Goal: Task Accomplishment & Management: Manage account settings

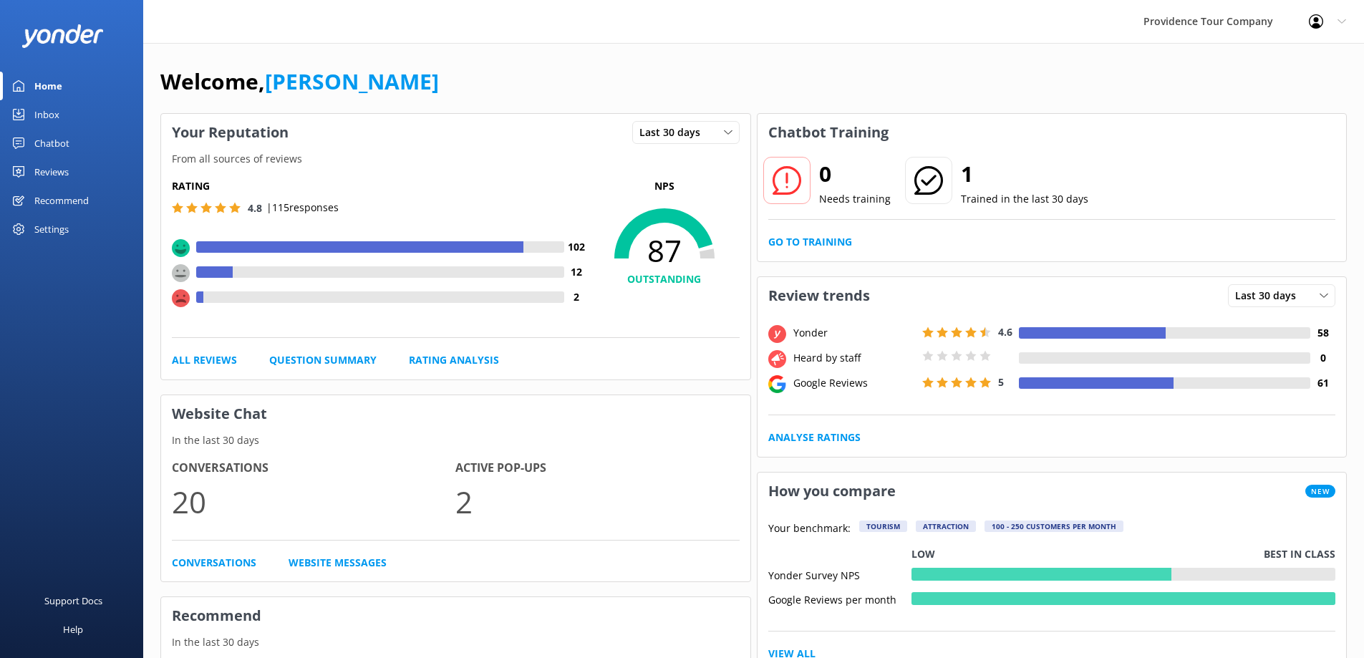
click at [66, 170] on div "Reviews" at bounding box center [51, 172] width 34 height 29
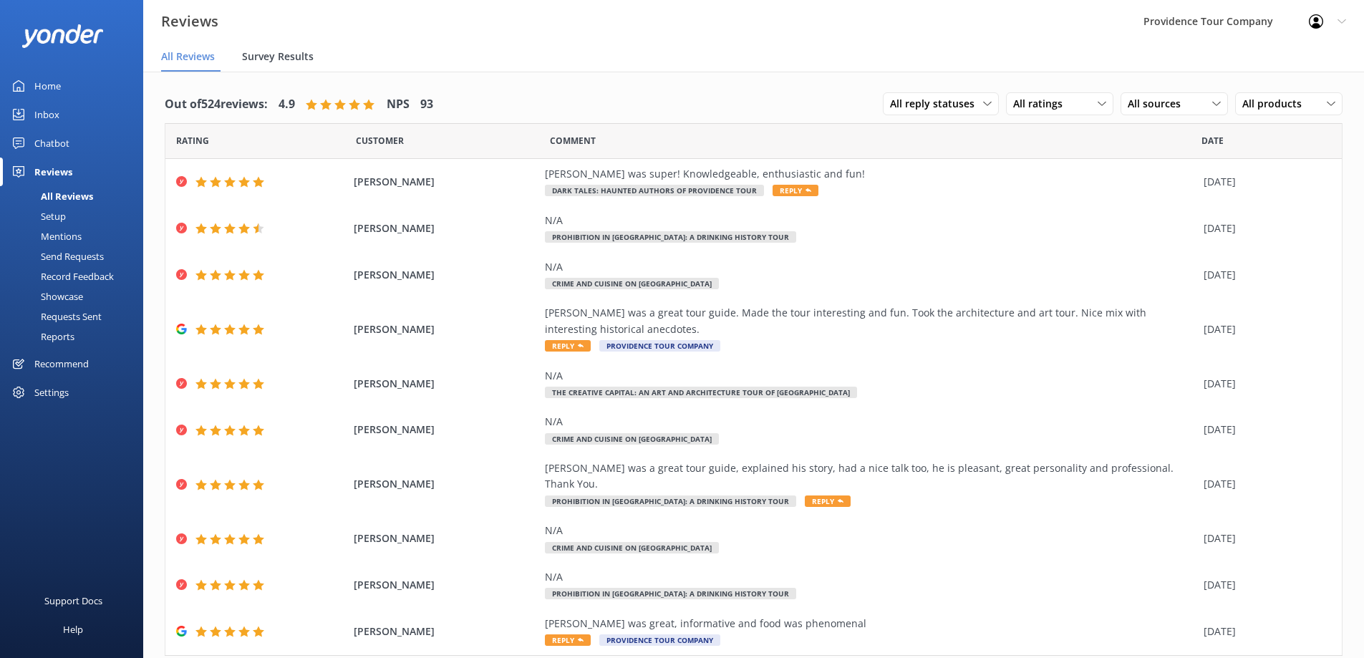
click at [266, 63] on span "Survey Results" at bounding box center [278, 56] width 72 height 14
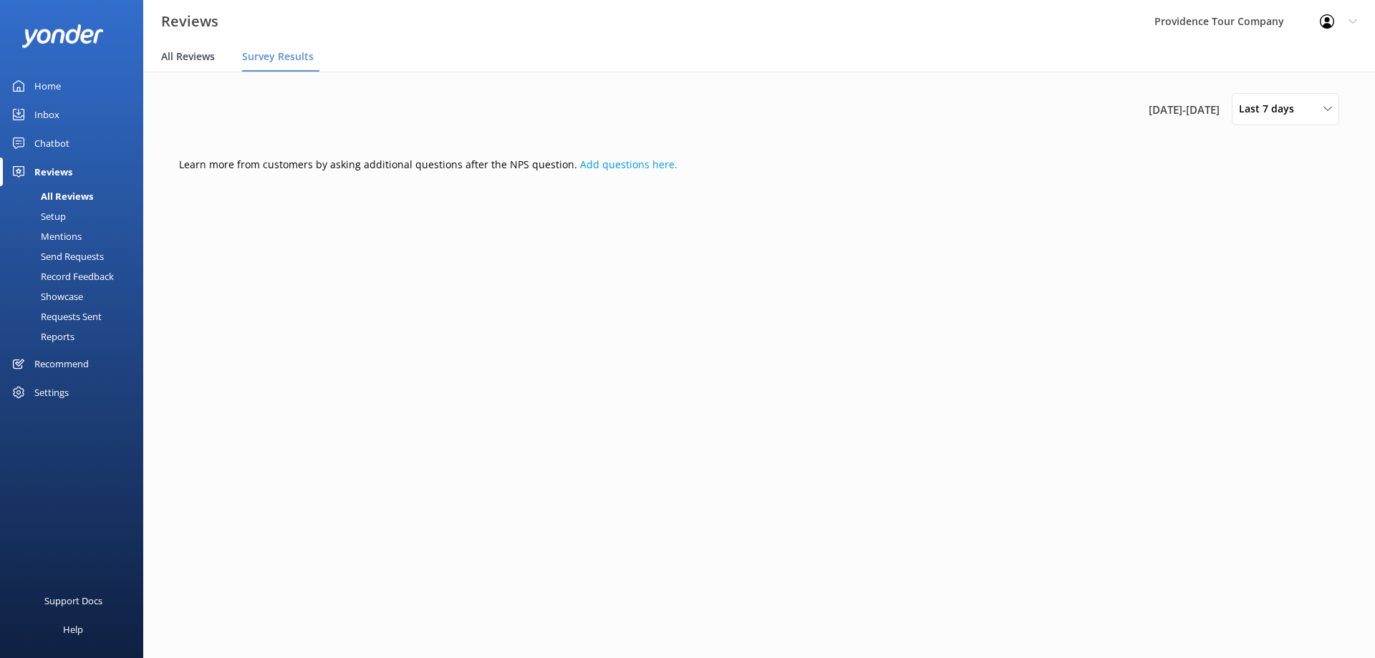
click at [214, 62] on span "All Reviews" at bounding box center [188, 56] width 54 height 14
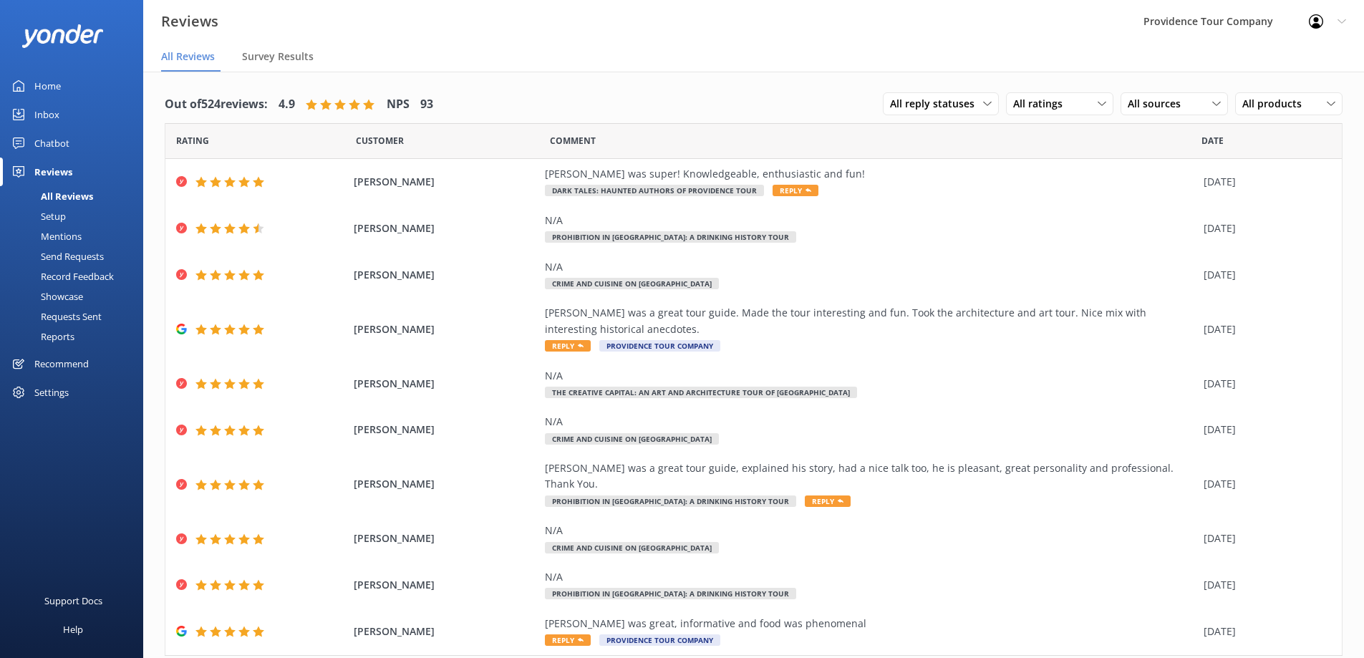
click at [77, 240] on div "Mentions" at bounding box center [45, 236] width 73 height 20
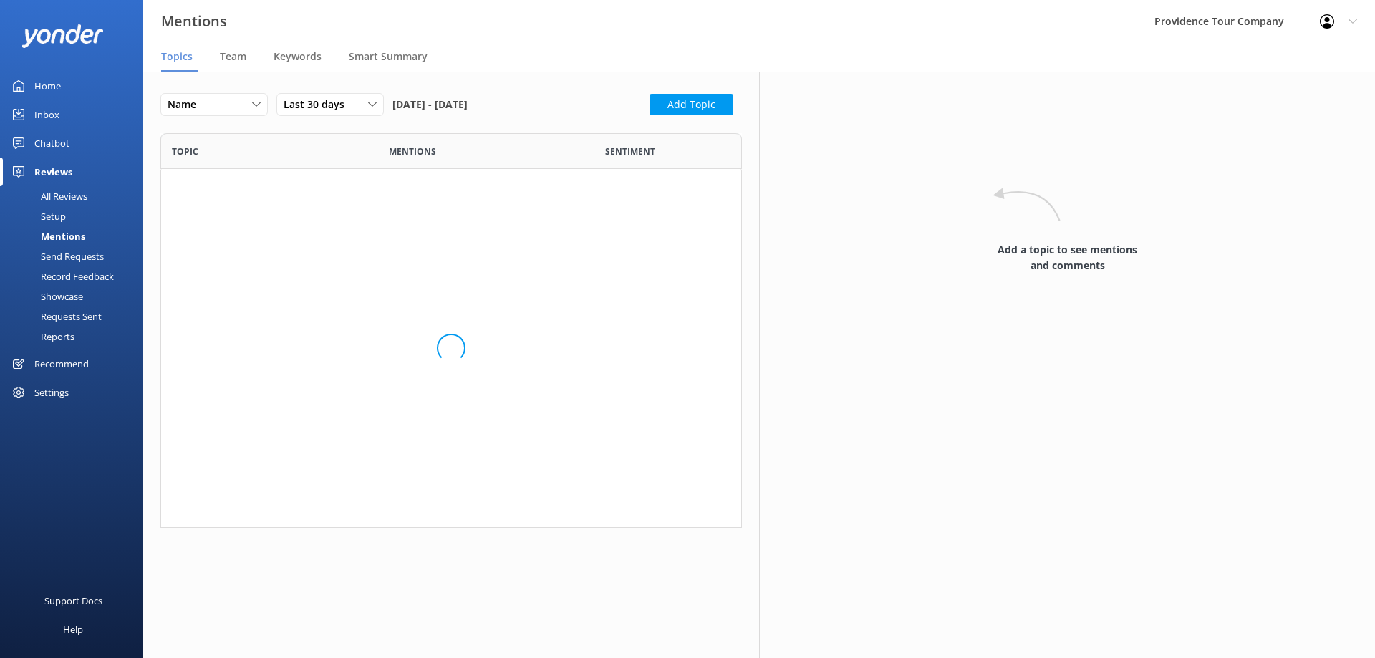
scroll to position [255, 571]
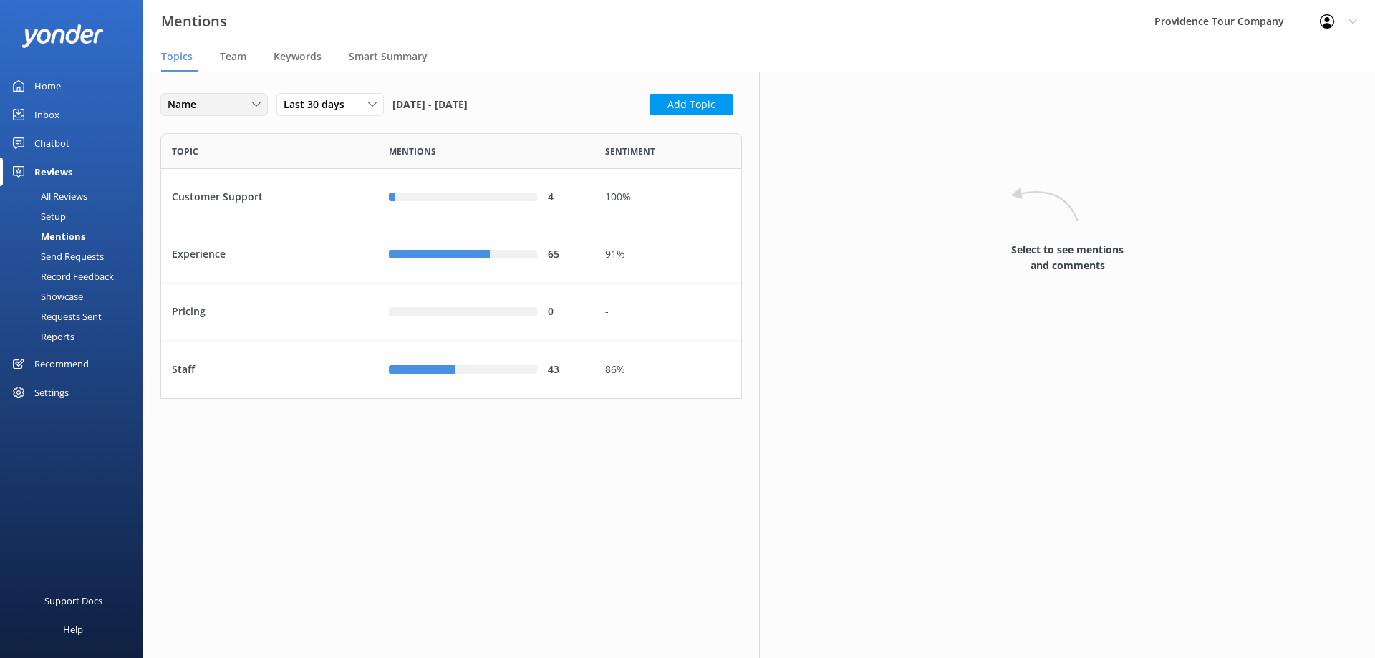
click at [229, 104] on div "Name" at bounding box center [214, 105] width 100 height 16
click at [224, 131] on link "Name" at bounding box center [224, 134] width 127 height 29
click at [246, 64] on div "Team" at bounding box center [236, 57] width 32 height 29
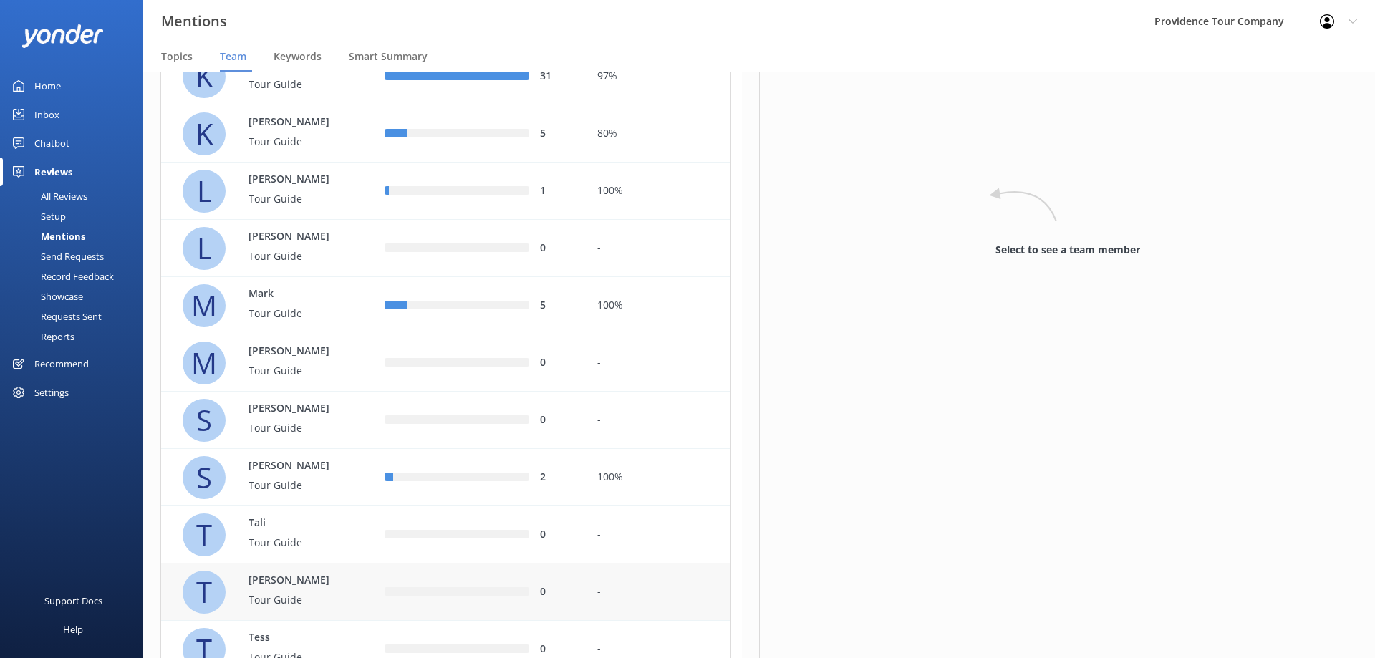
scroll to position [557, 0]
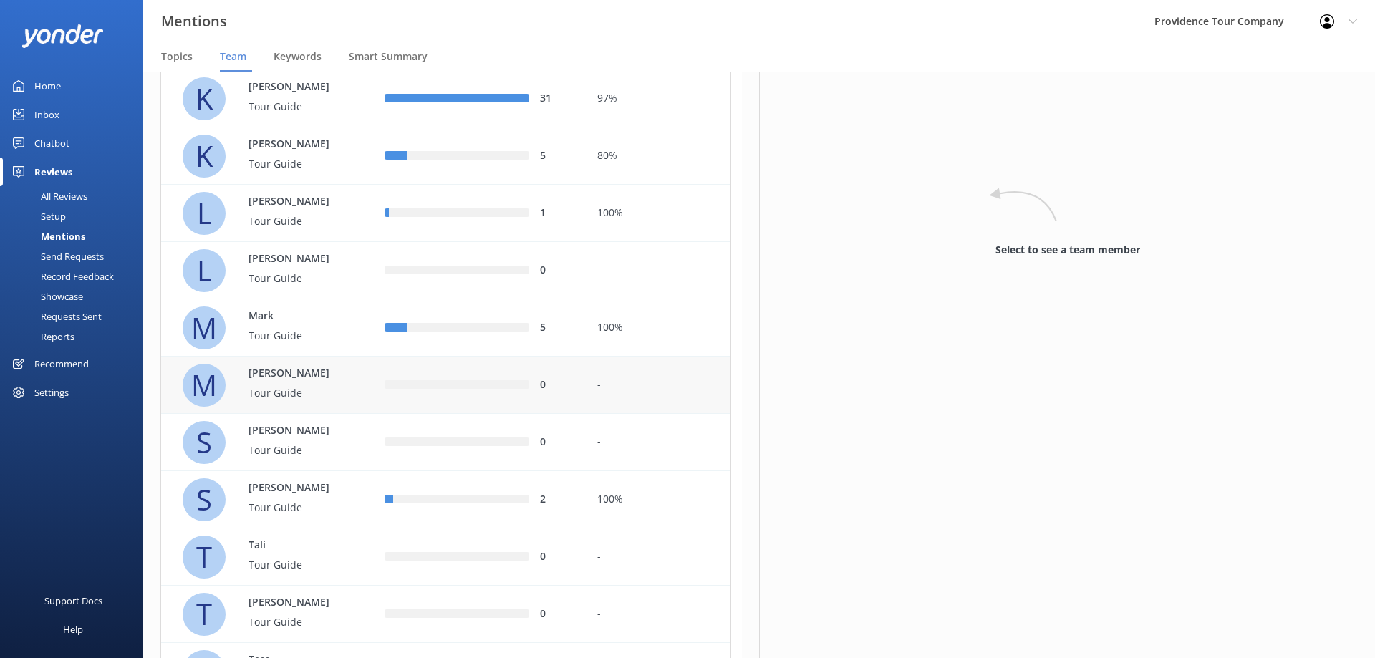
click at [330, 398] on p "Tour Guide" at bounding box center [294, 393] width 93 height 16
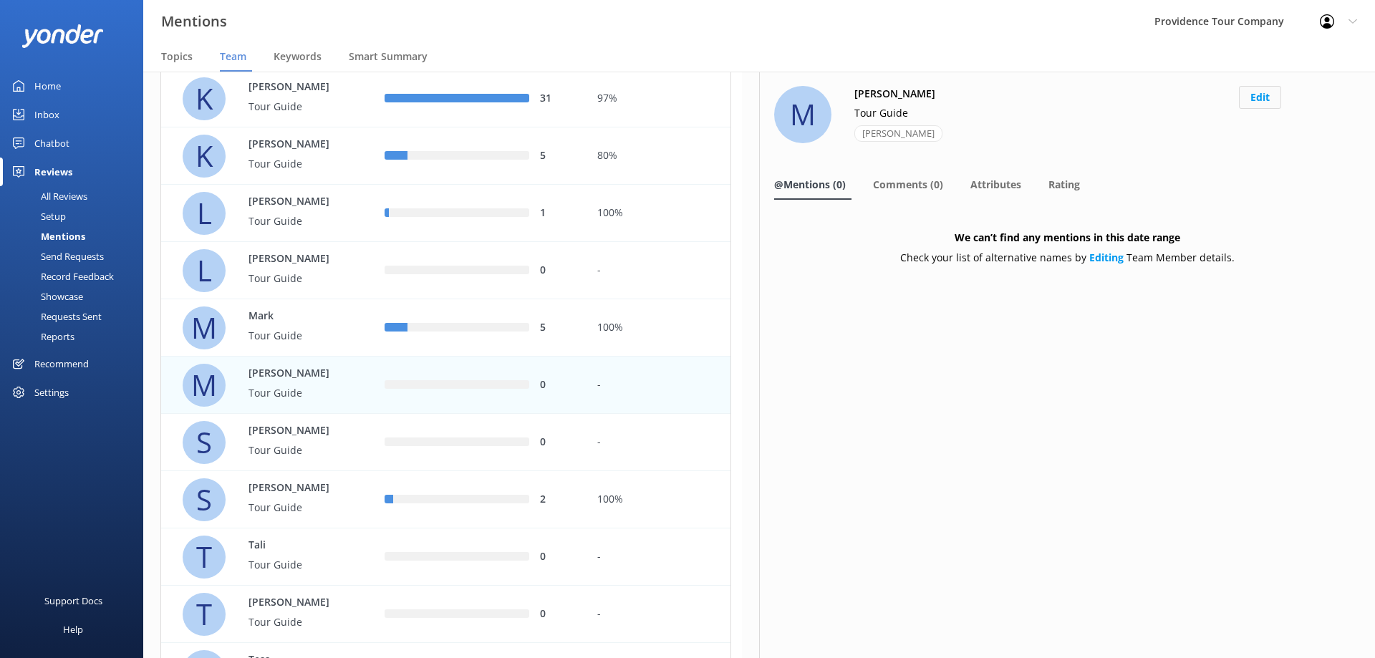
click at [1259, 96] on button "Edit" at bounding box center [1260, 97] width 42 height 23
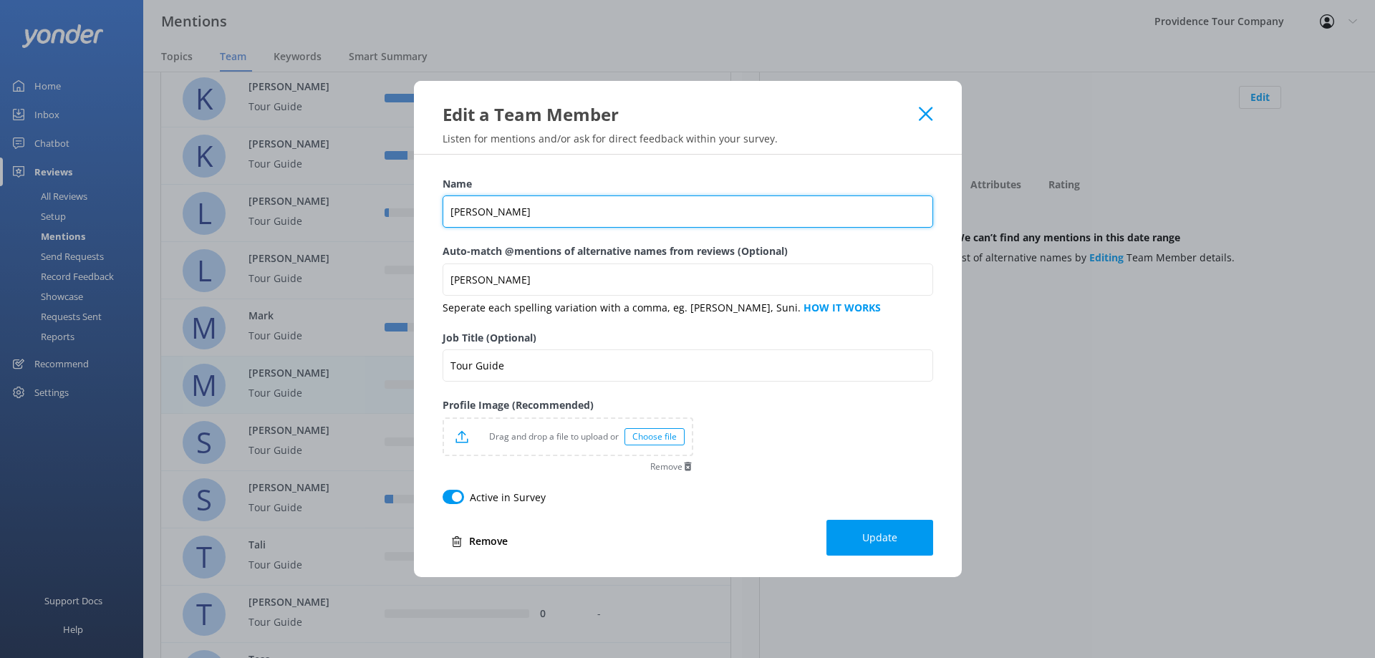
drag, startPoint x: 581, startPoint y: 205, endPoint x: 417, endPoint y: 188, distance: 164.1
click at [417, 188] on div "Name [PERSON_NAME] Auto-match @mentions of alternative names from reviews (Opti…" at bounding box center [688, 366] width 548 height 422
type input "[PERSON_NAME]"
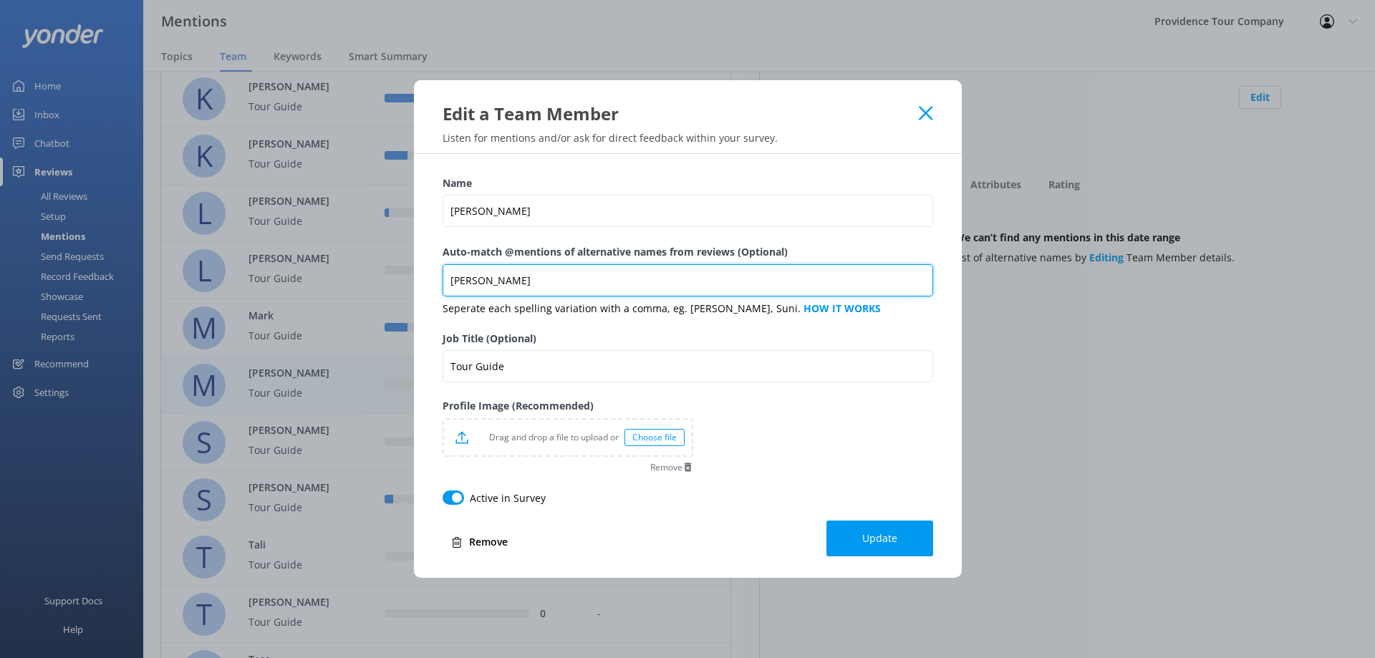
drag, startPoint x: 497, startPoint y: 285, endPoint x: 297, endPoint y: 274, distance: 200.0
click at [300, 274] on div "Edit a Team Member Listen for mentions and/or ask for direct feedback within yo…" at bounding box center [687, 329] width 1375 height 658
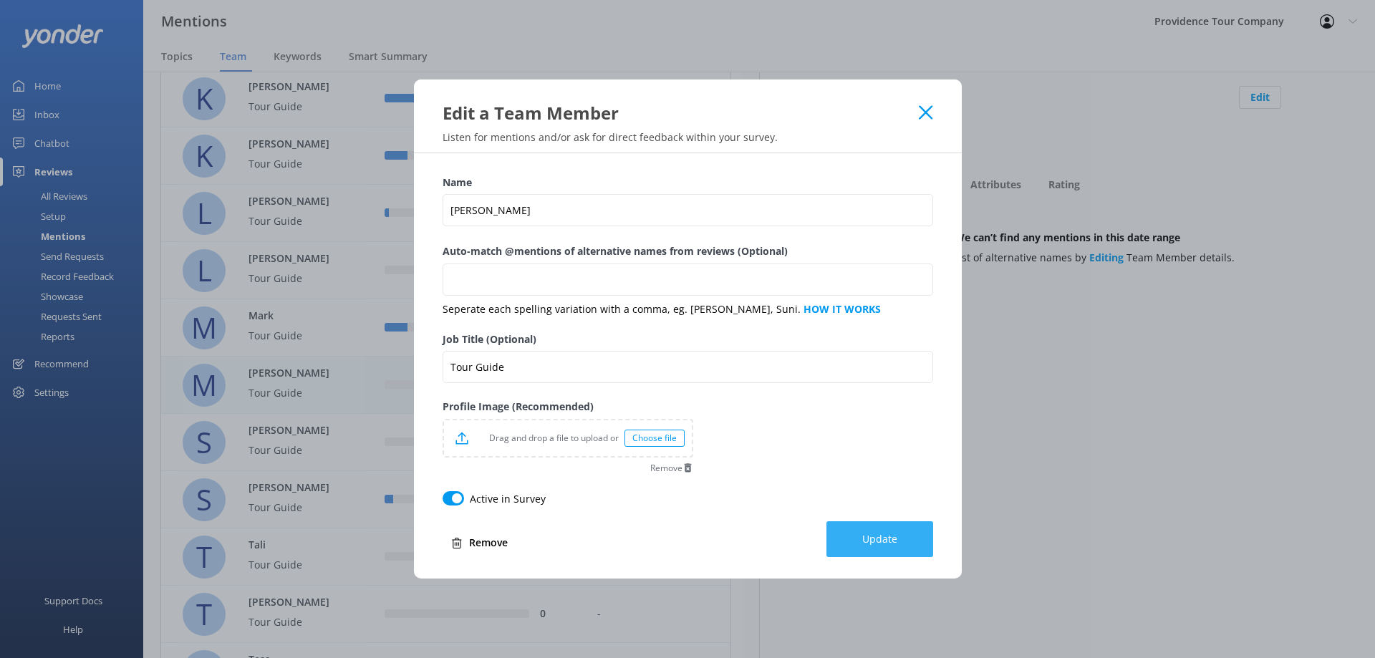
click at [861, 535] on button "Update" at bounding box center [879, 539] width 107 height 36
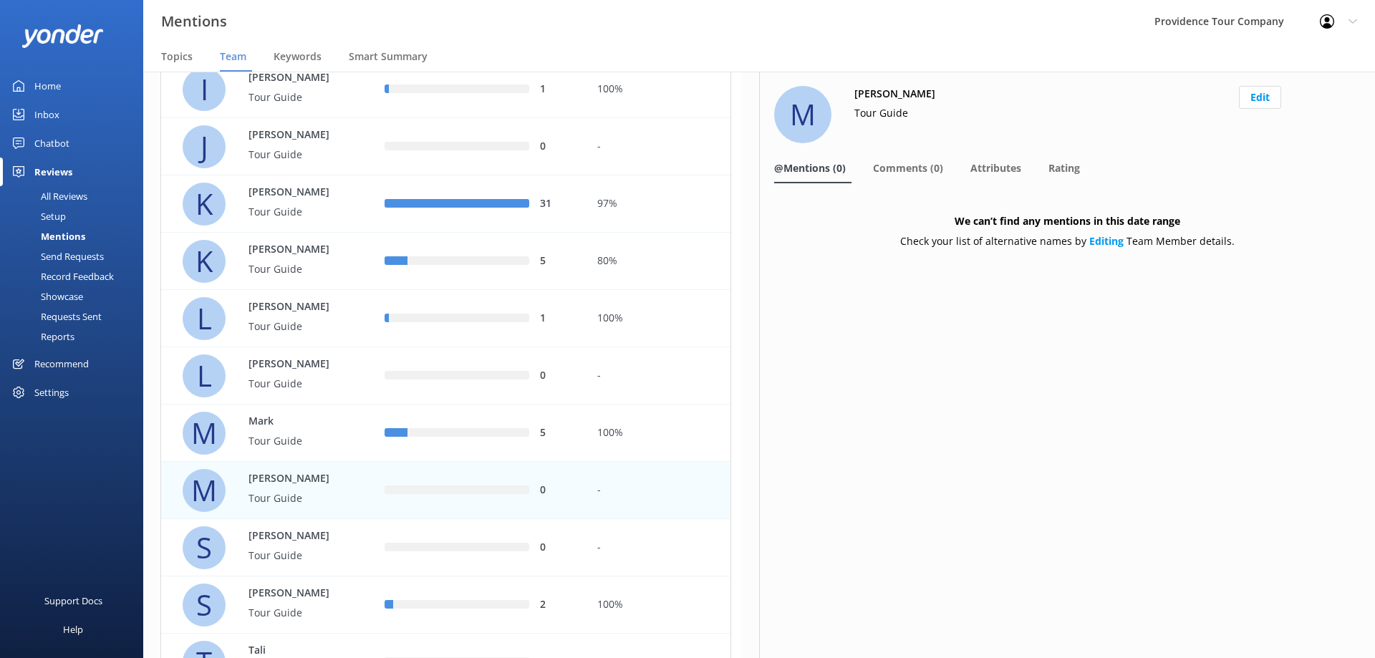
scroll to position [700, 0]
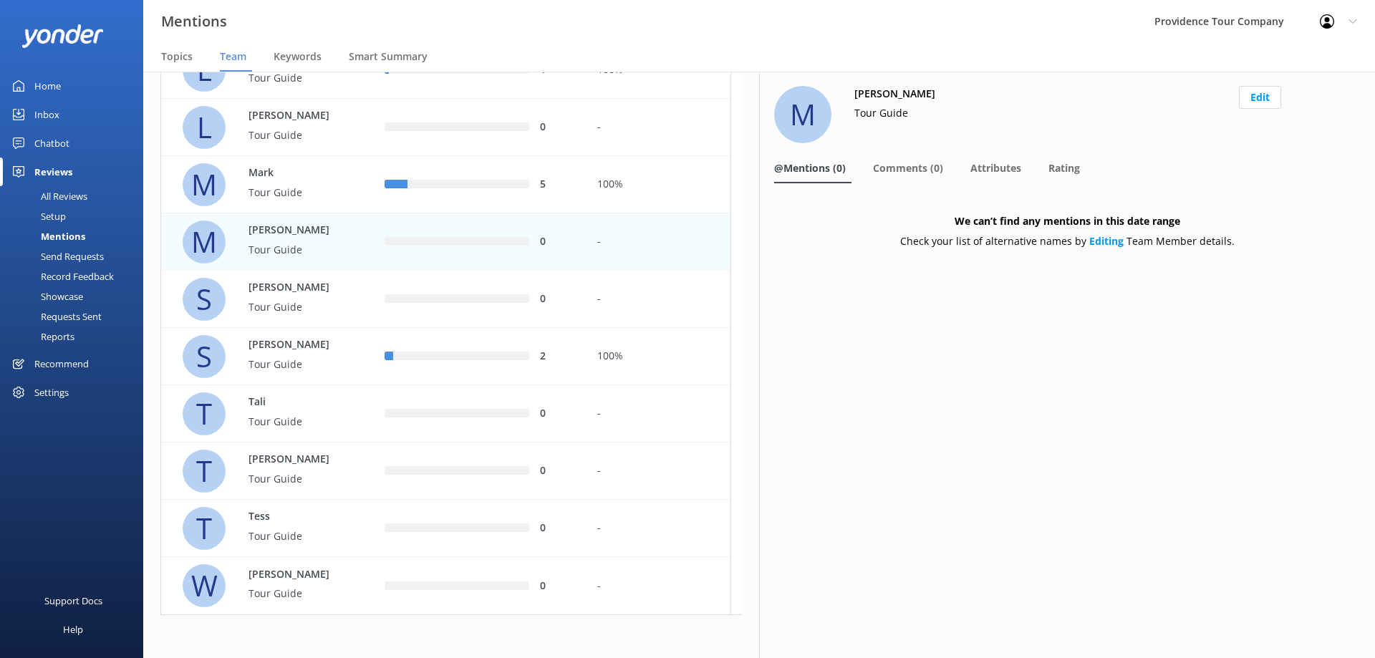
click at [1100, 245] on b "Editing" at bounding box center [1106, 241] width 34 height 14
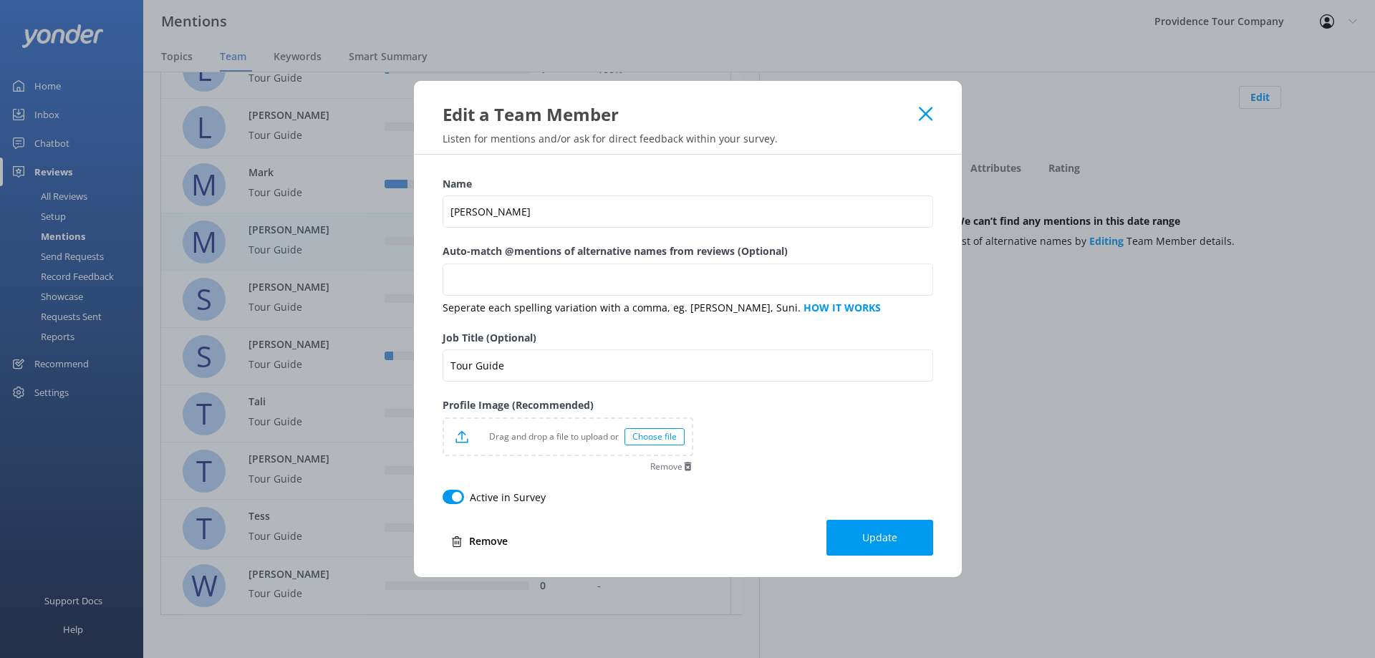
click at [935, 125] on div "Edit a Team Member" at bounding box center [688, 103] width 548 height 45
click at [919, 124] on div "Edit a Team Member" at bounding box center [688, 103] width 548 height 45
click at [922, 115] on icon at bounding box center [926, 114] width 14 height 14
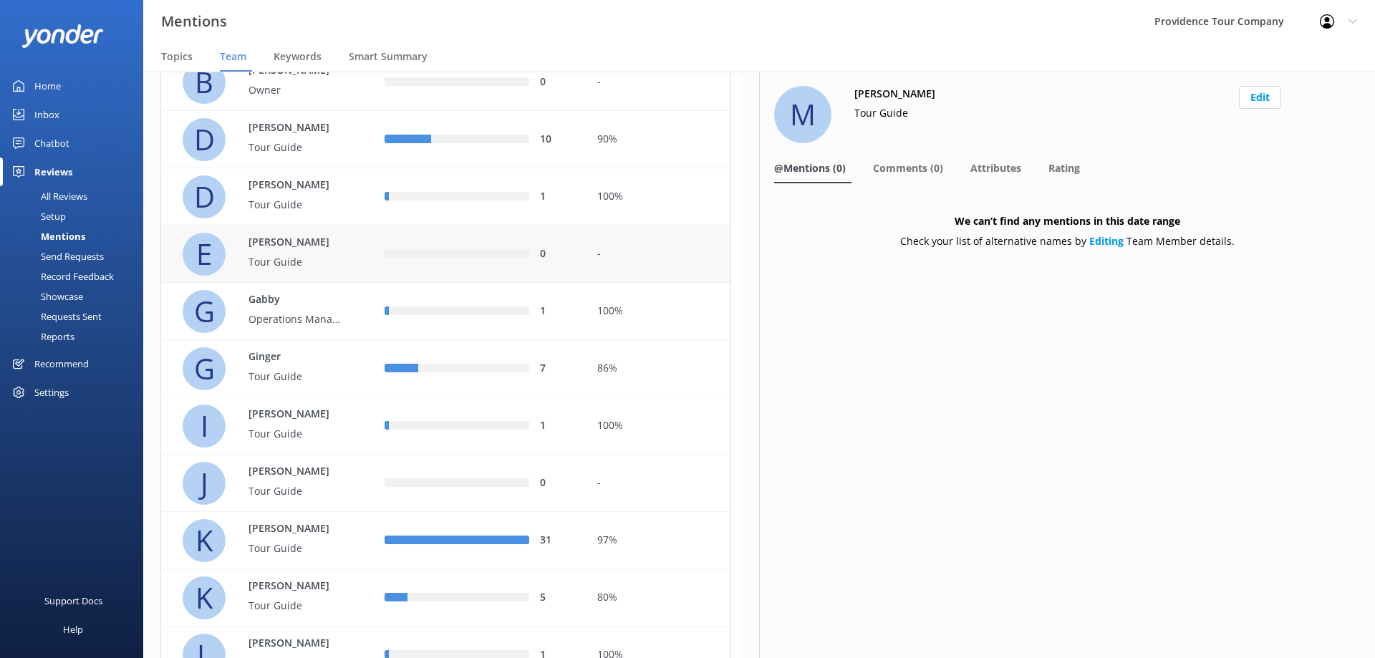
scroll to position [0, 0]
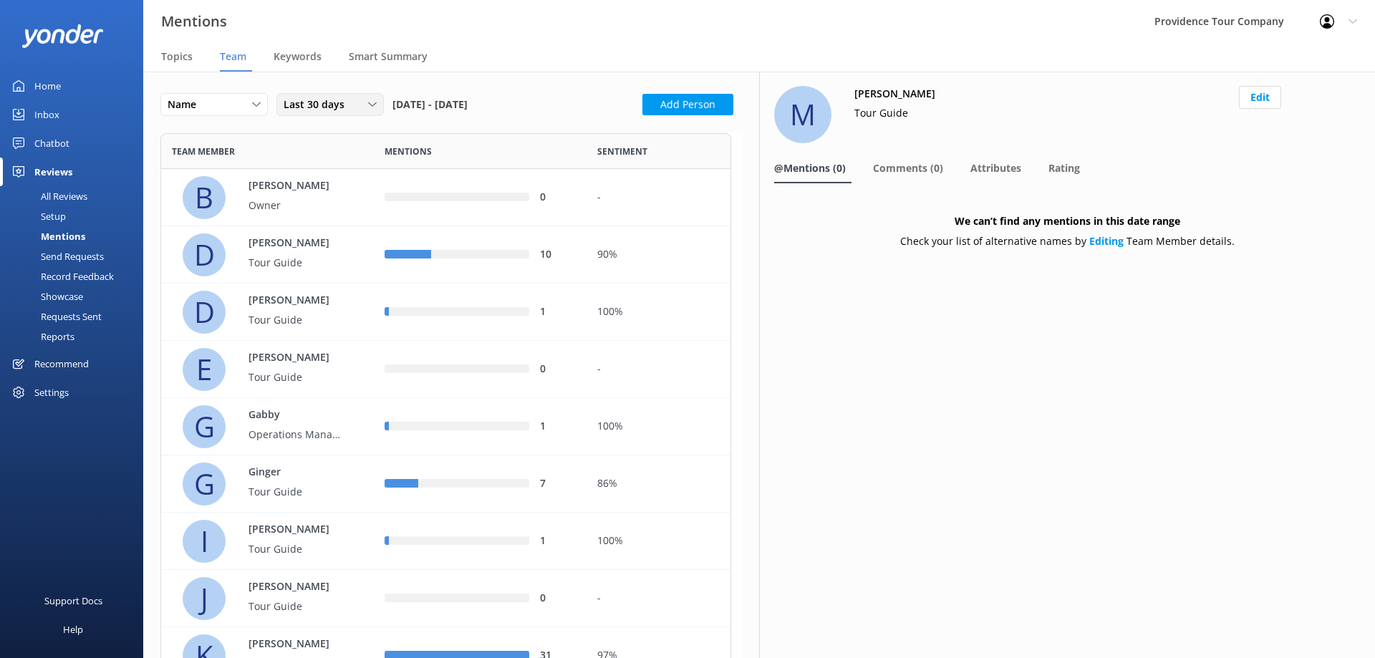
click at [354, 107] on div "Last 30 days" at bounding box center [330, 105] width 100 height 16
click at [344, 185] on link "Last 90 days" at bounding box center [340, 192] width 127 height 29
click at [626, 369] on div "-" at bounding box center [658, 370] width 122 height 16
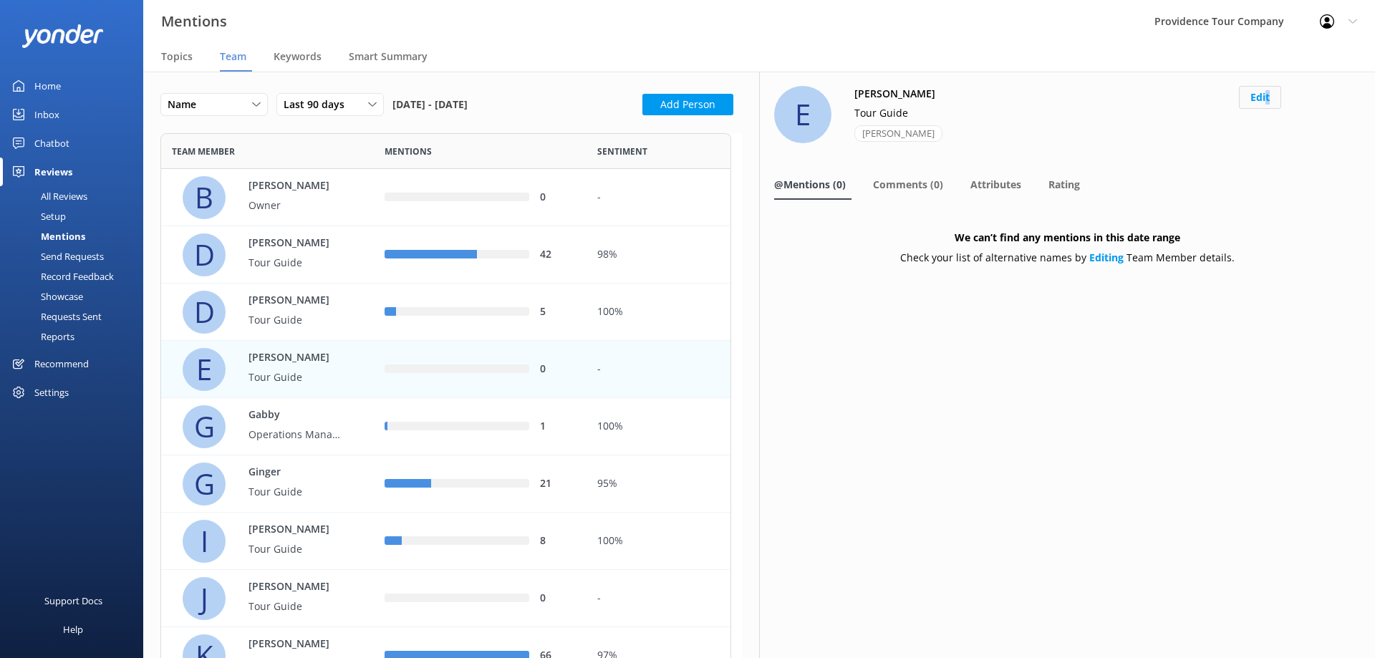
drag, startPoint x: 1269, startPoint y: 87, endPoint x: 1257, endPoint y: 93, distance: 13.5
click at [1257, 93] on div "E [PERSON_NAME] Tour Guide [PERSON_NAME] Edit @Mentions (0) Comments (0) Attrib…" at bounding box center [1067, 365] width 616 height 586
click at [1257, 93] on button "Edit" at bounding box center [1260, 97] width 42 height 23
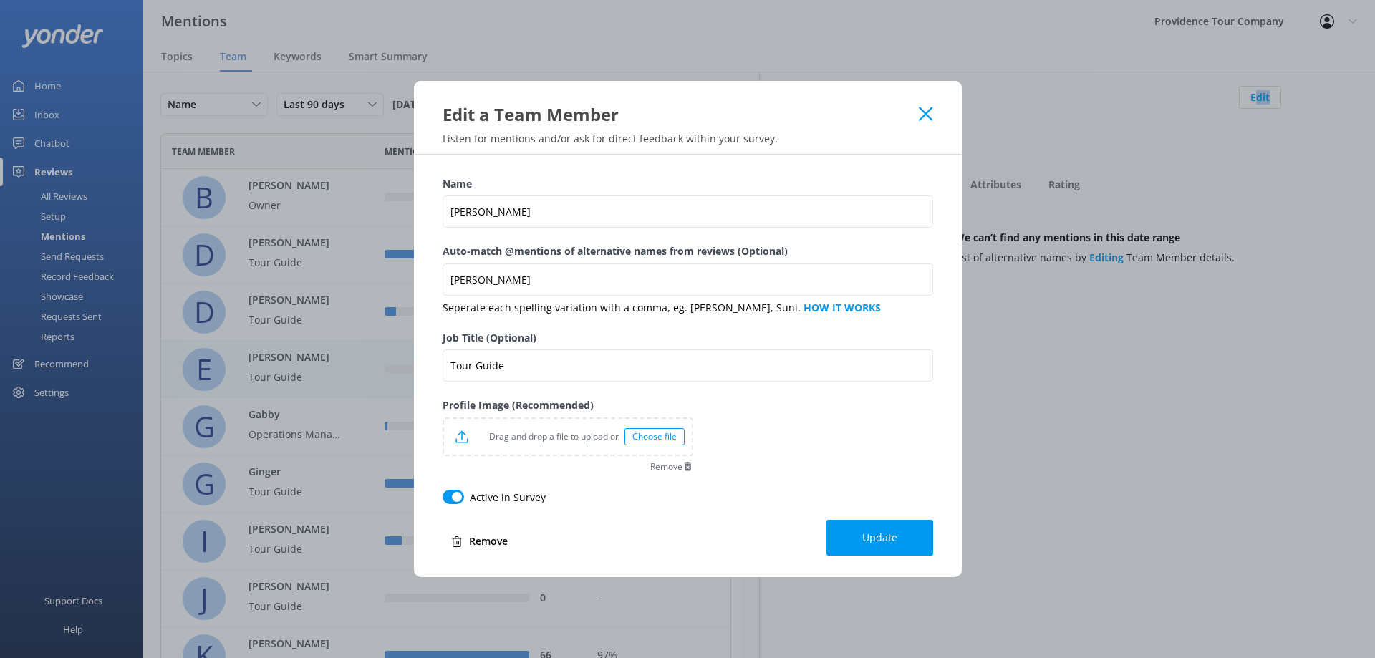
drag, startPoint x: 483, startPoint y: 546, endPoint x: 758, endPoint y: 57, distance: 561.4
click at [483, 546] on button "Remove" at bounding box center [479, 541] width 74 height 29
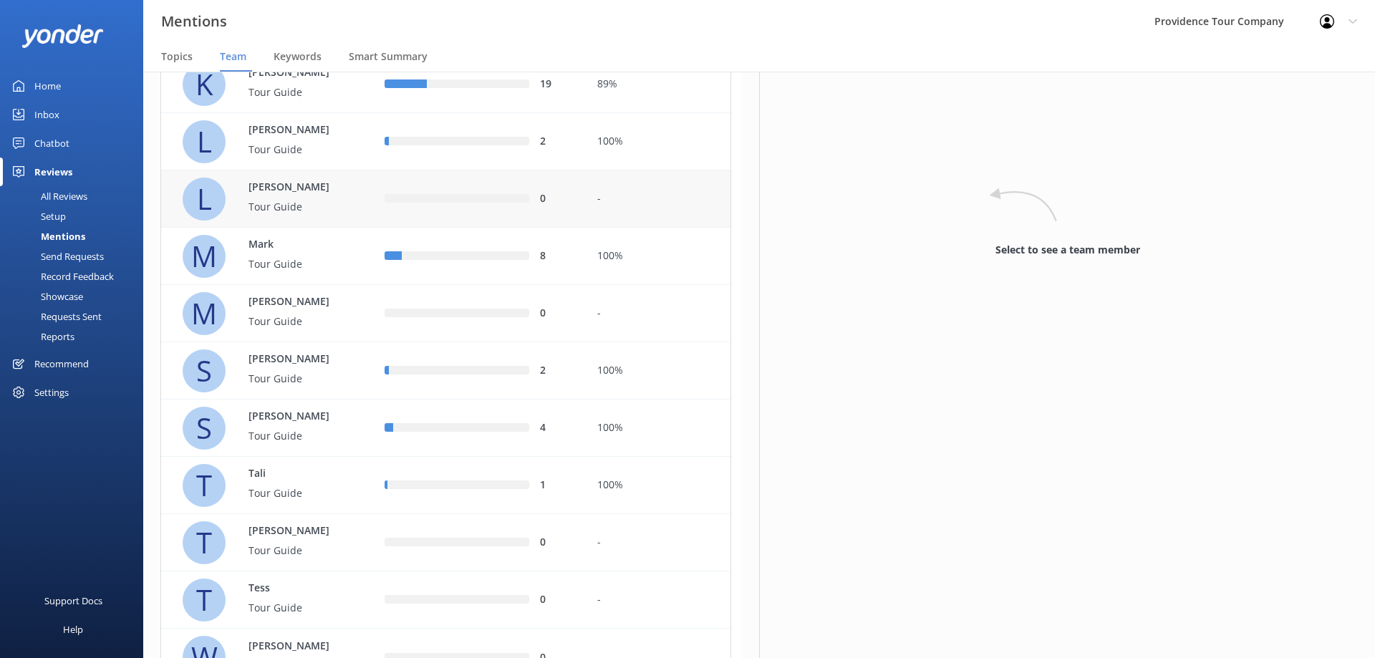
scroll to position [573, 0]
click at [601, 192] on div "-" at bounding box center [658, 198] width 122 height 16
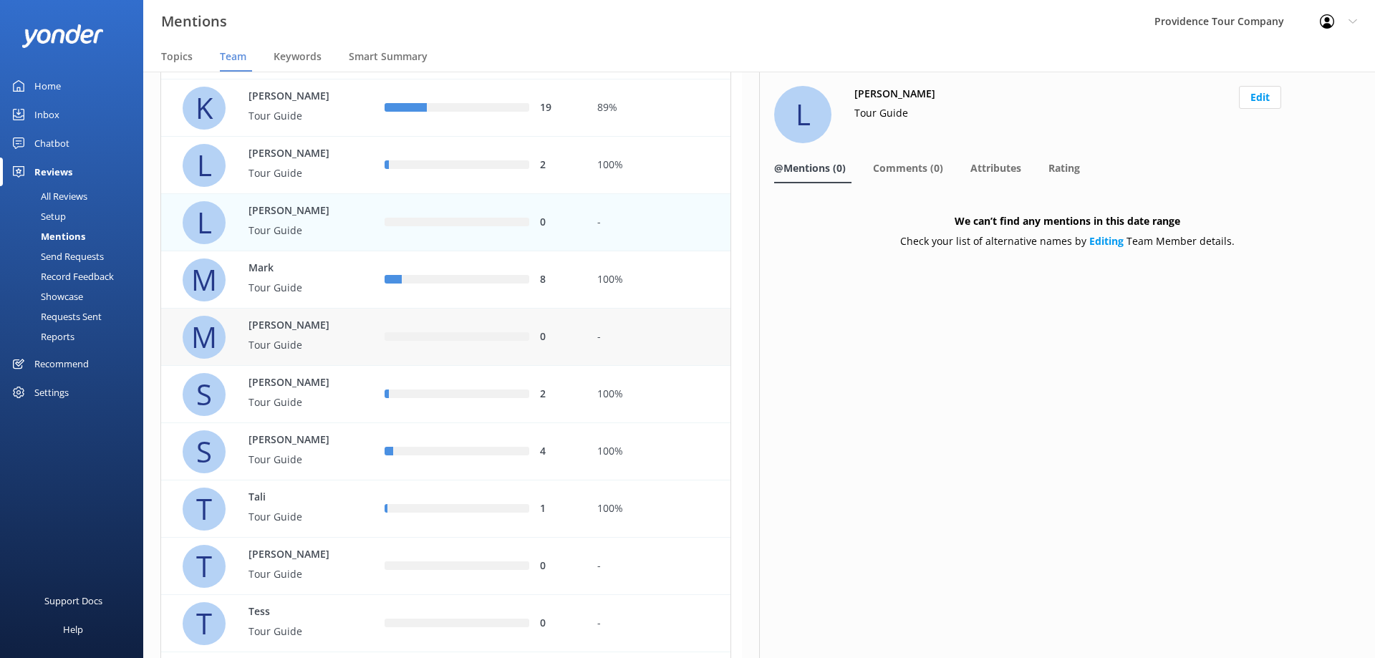
scroll to position [573, 0]
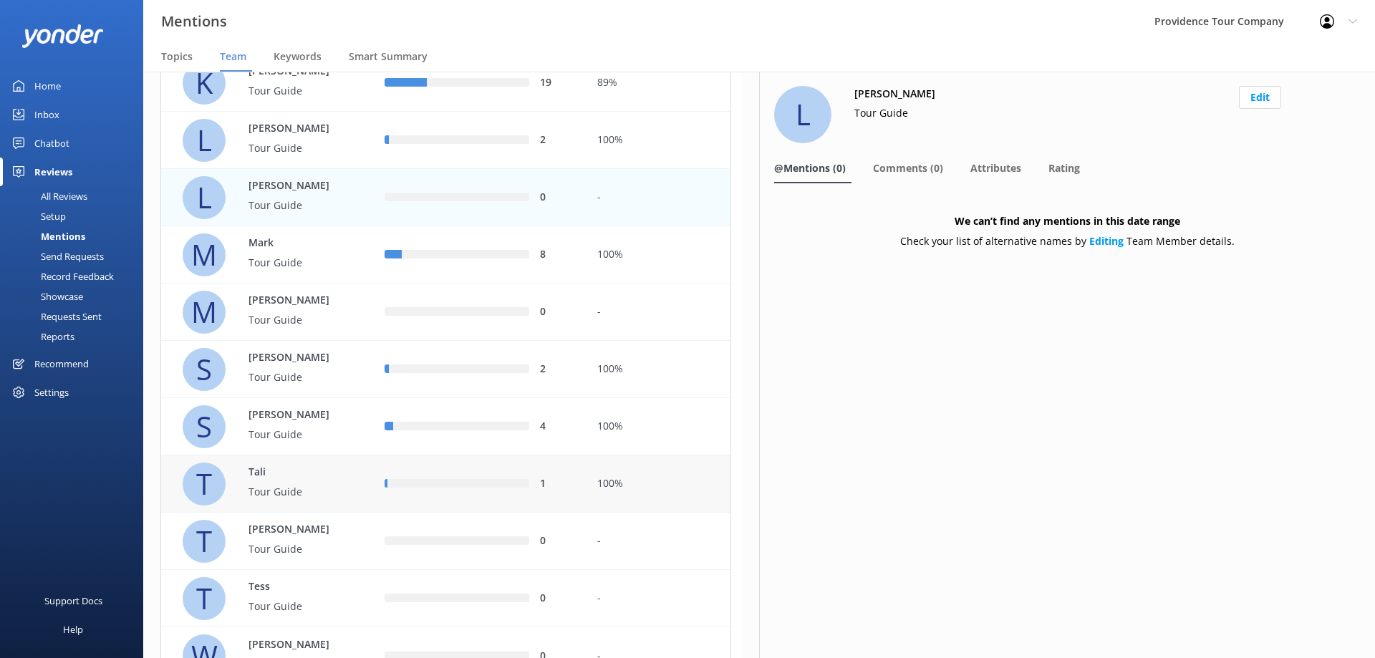
click at [651, 508] on div "100%" at bounding box center [658, 483] width 144 height 57
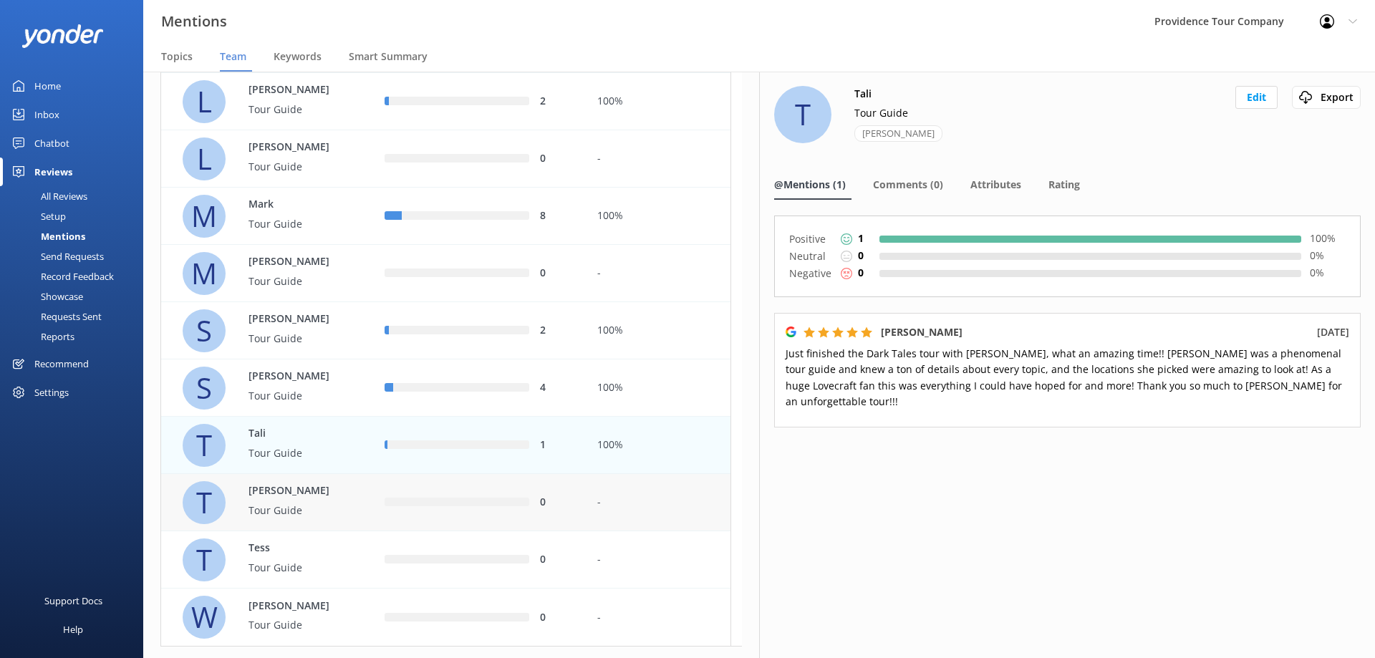
scroll to position [643, 0]
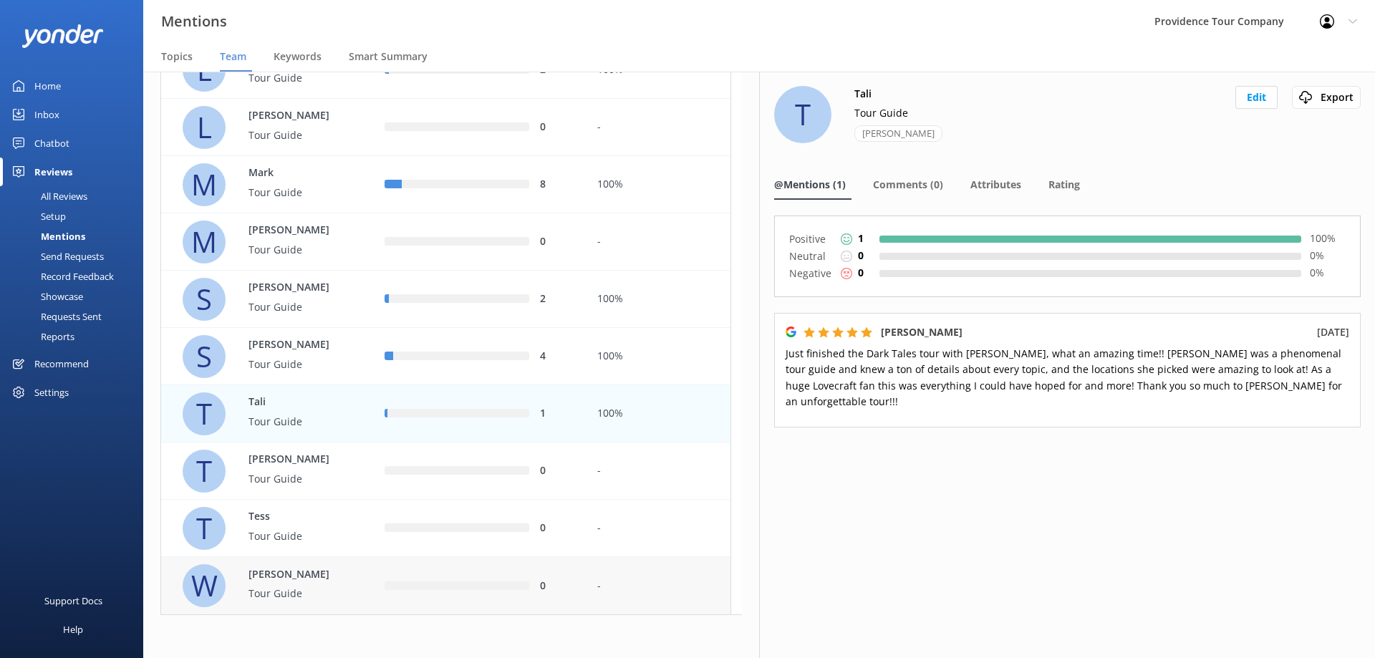
click at [613, 586] on div "-" at bounding box center [658, 586] width 122 height 16
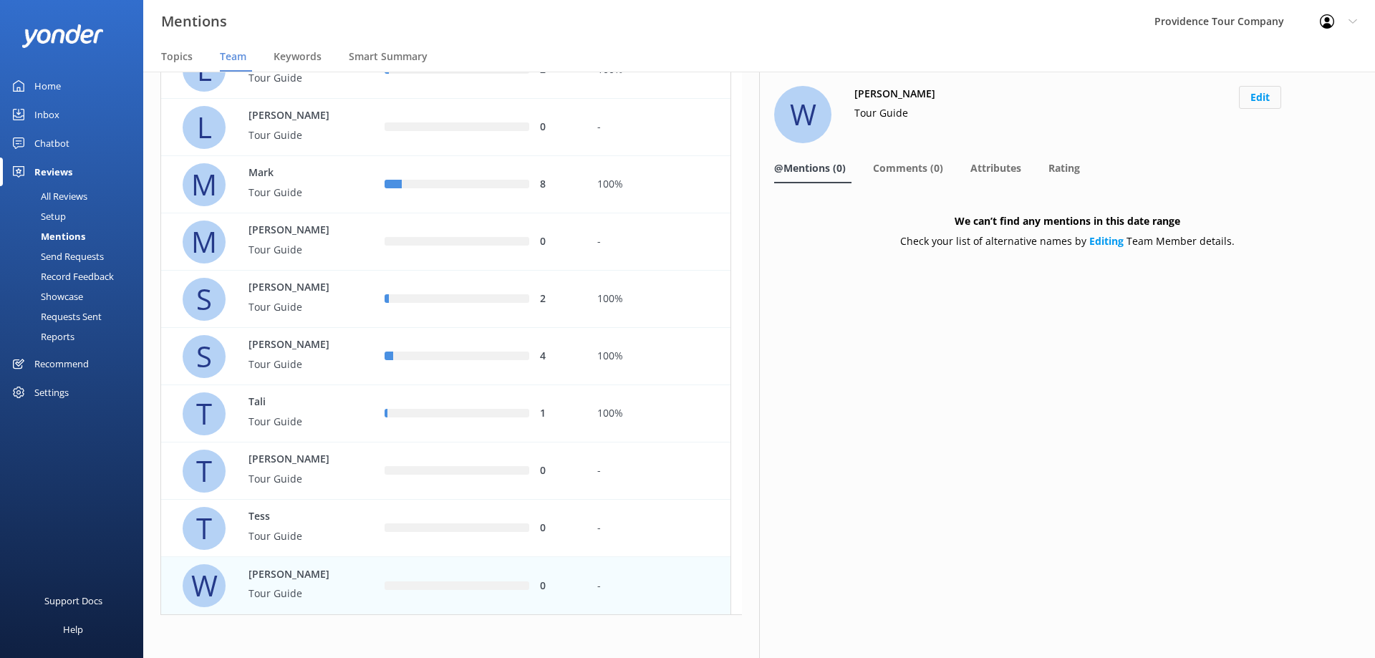
click at [1264, 102] on button "Edit" at bounding box center [1260, 97] width 42 height 23
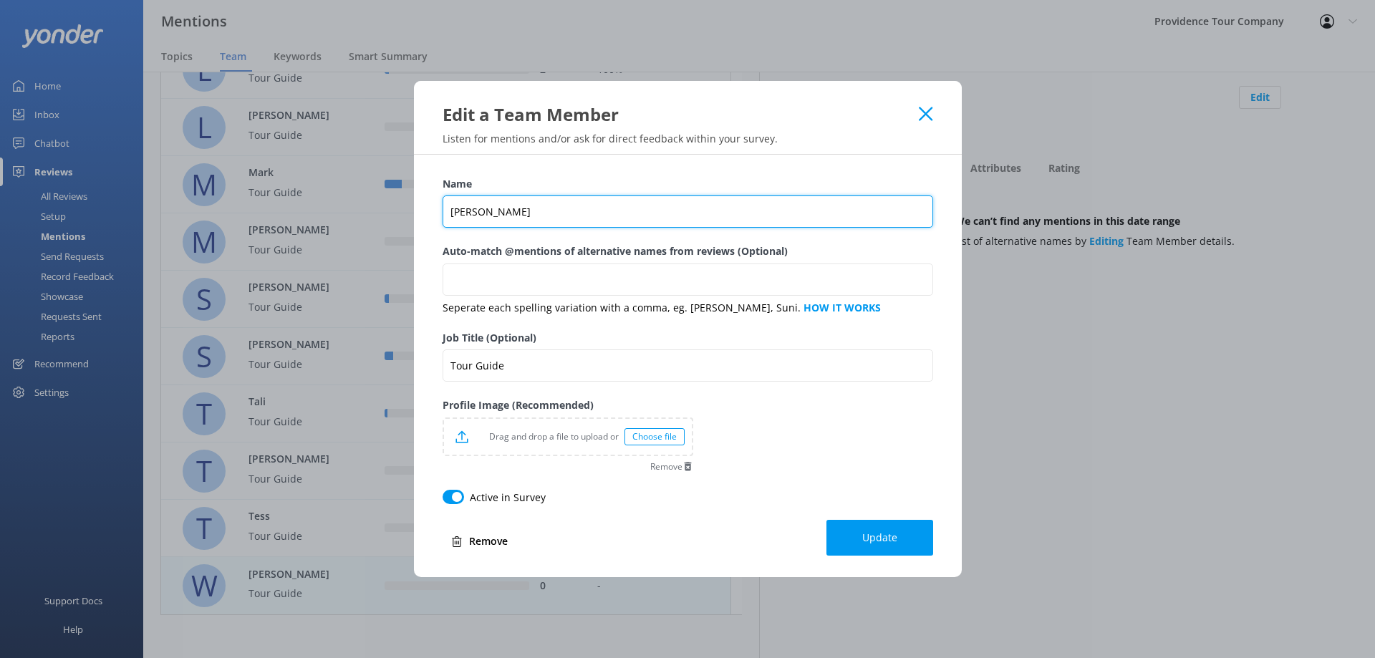
drag, startPoint x: 627, startPoint y: 208, endPoint x: 379, endPoint y: 183, distance: 248.9
click at [379, 183] on div "Edit a Team Member Listen for mentions and/or ask for direct feedback within yo…" at bounding box center [687, 329] width 1375 height 658
type input "[PERSON_NAME]"
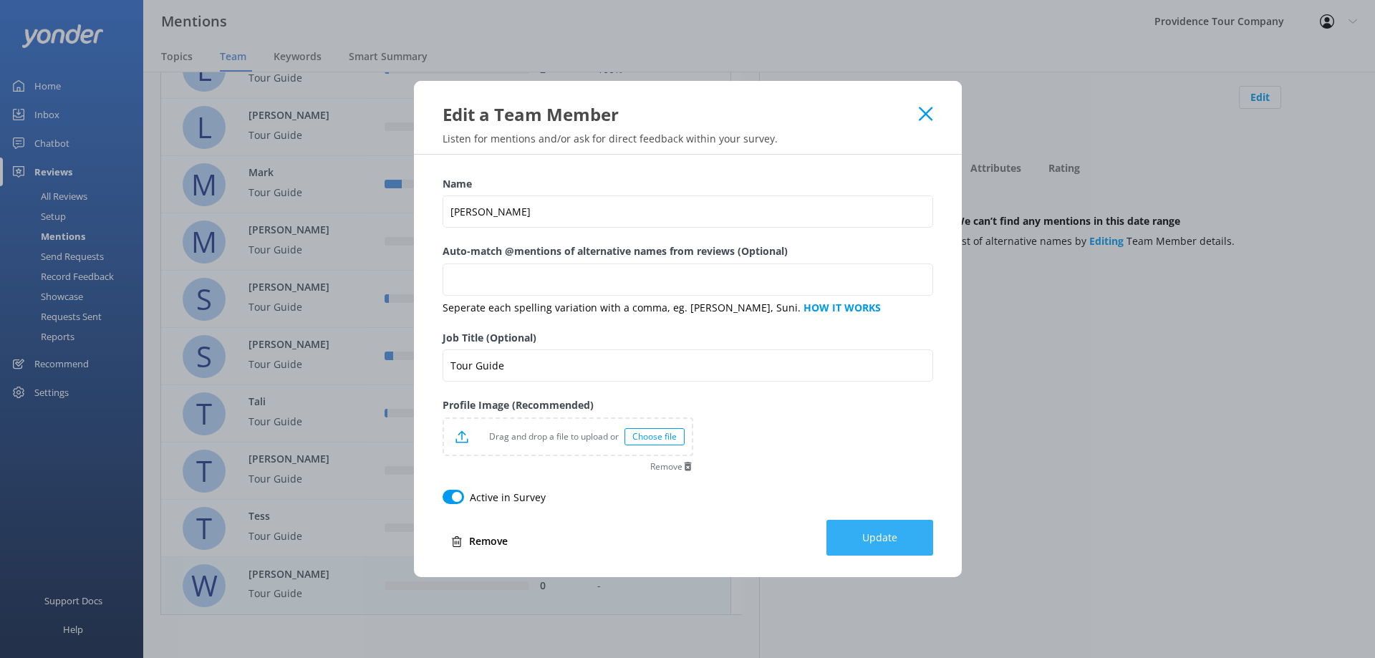
click at [865, 546] on button "Update" at bounding box center [879, 538] width 107 height 36
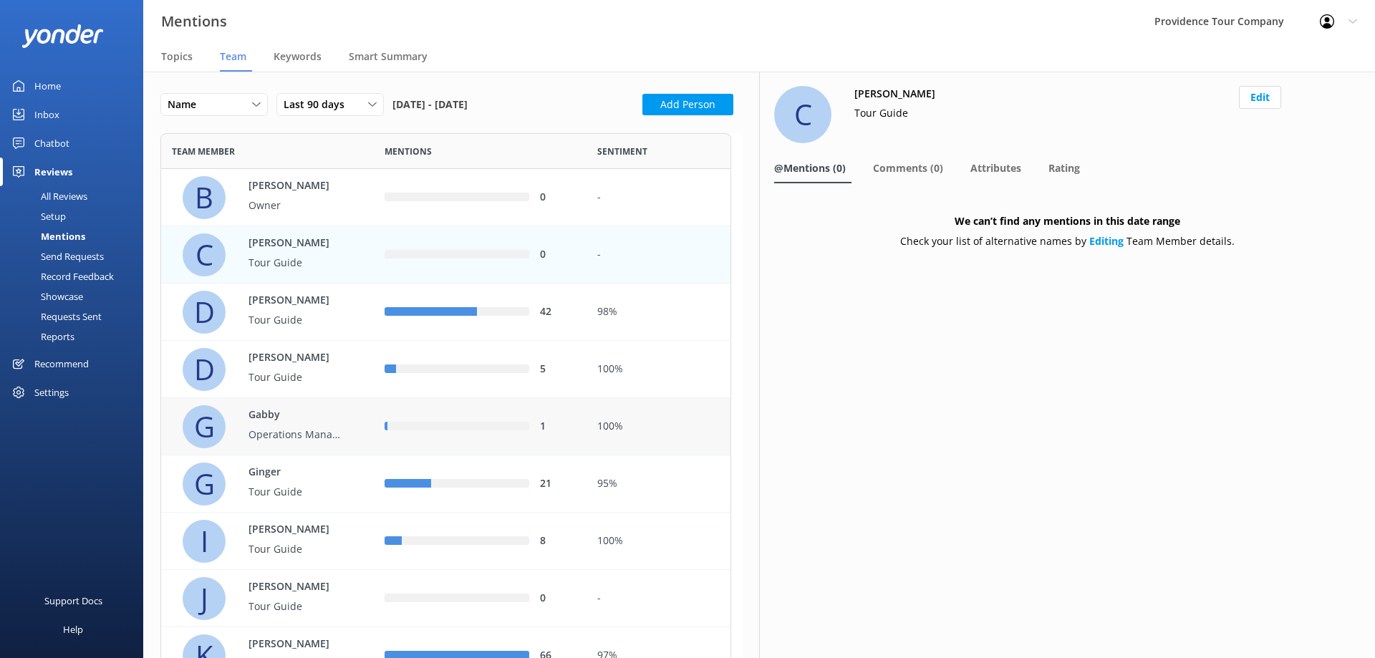
drag, startPoint x: 657, startPoint y: 594, endPoint x: 639, endPoint y: 432, distance: 162.9
click at [300, 64] on div "Keywords" at bounding box center [301, 57] width 54 height 29
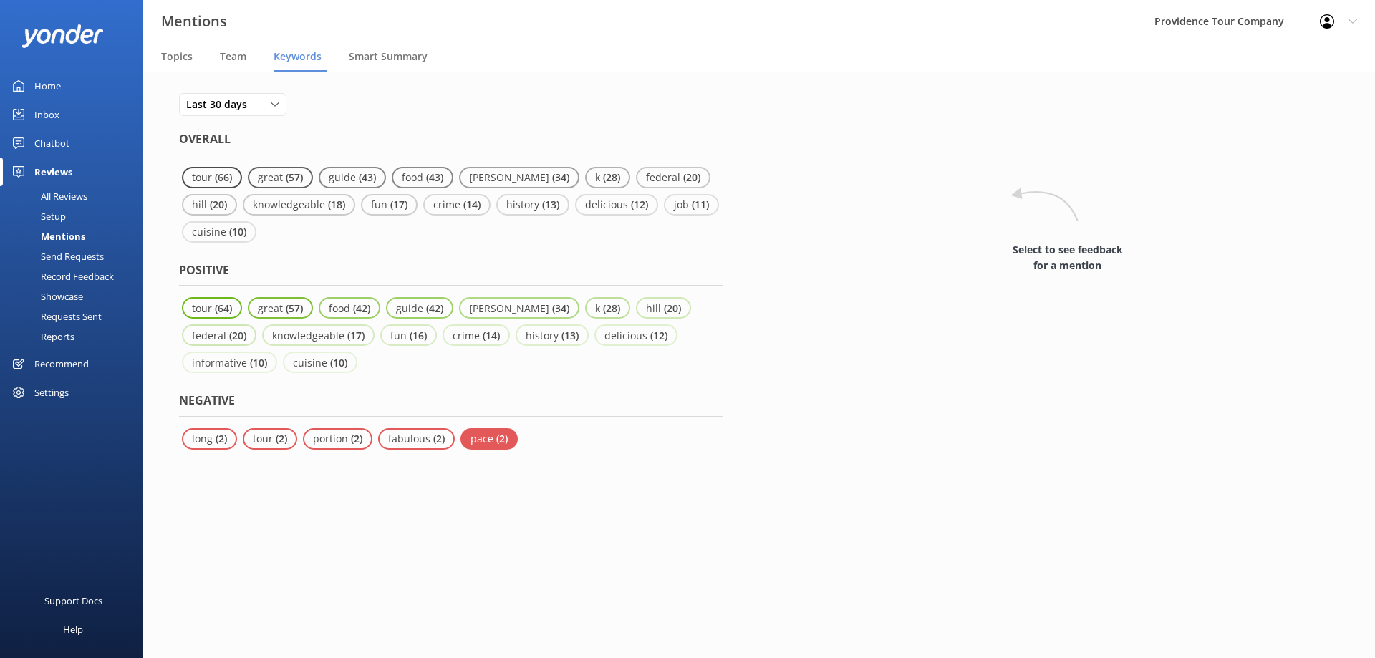
click at [485, 442] on p "pace" at bounding box center [483, 439] width 26 height 14
